Goal: Use online tool/utility: Utilize a website feature to perform a specific function

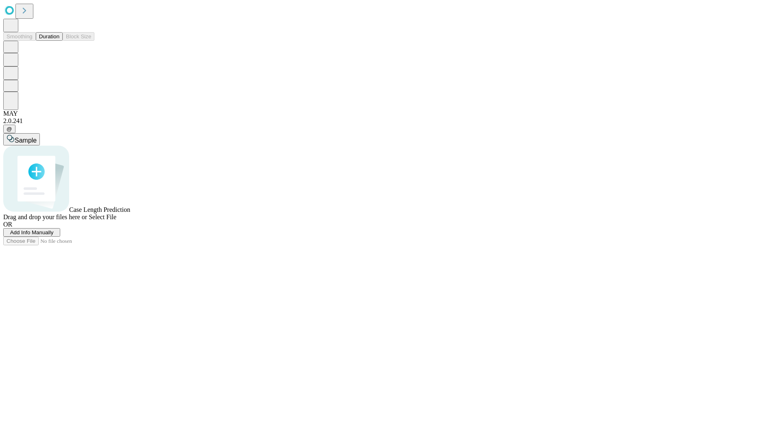
click at [59, 41] on button "Duration" at bounding box center [49, 36] width 27 height 9
click at [116, 220] on span "Select File" at bounding box center [103, 216] width 28 height 7
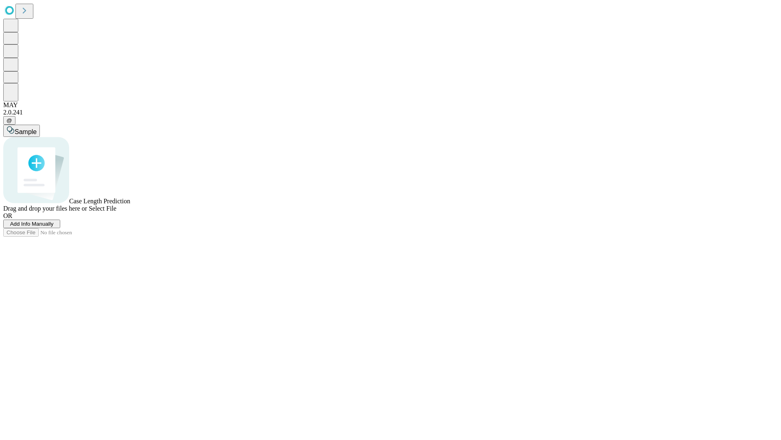
click at [116, 212] on span "Select File" at bounding box center [103, 208] width 28 height 7
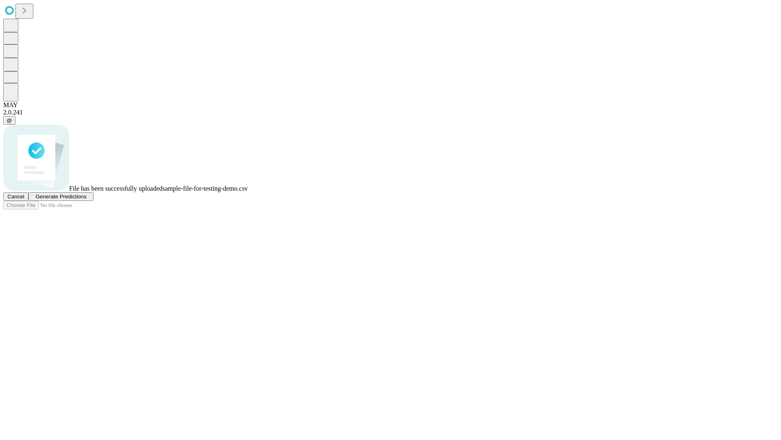
click at [86, 199] on span "Generate Predictions" at bounding box center [60, 196] width 51 height 6
